Goal: Complete application form

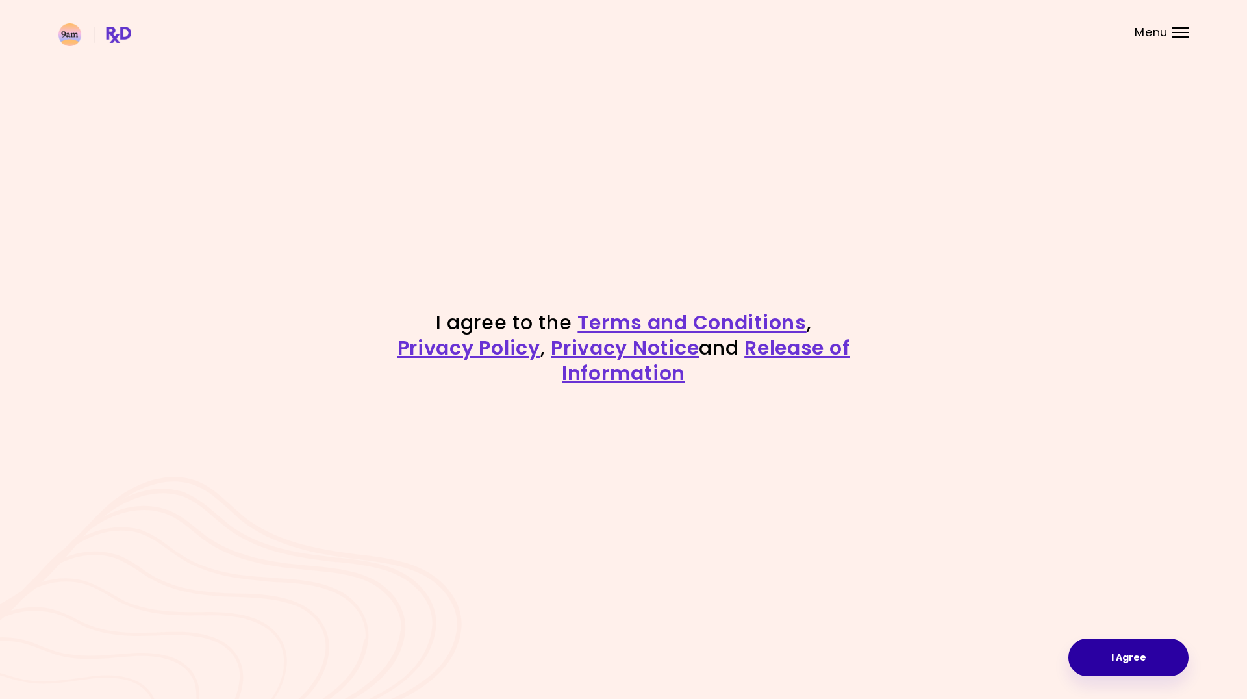
click at [1158, 650] on button "I Agree" at bounding box center [1129, 658] width 120 height 38
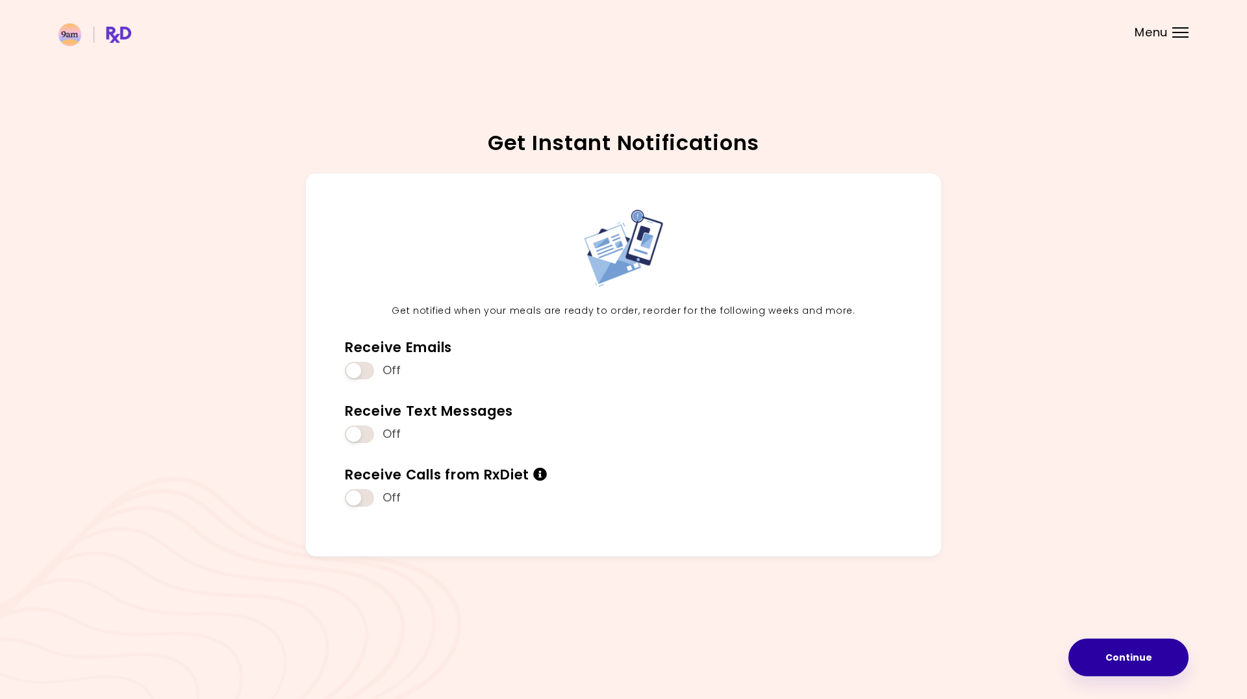
click at [1138, 654] on button "Continue" at bounding box center [1129, 658] width 120 height 38
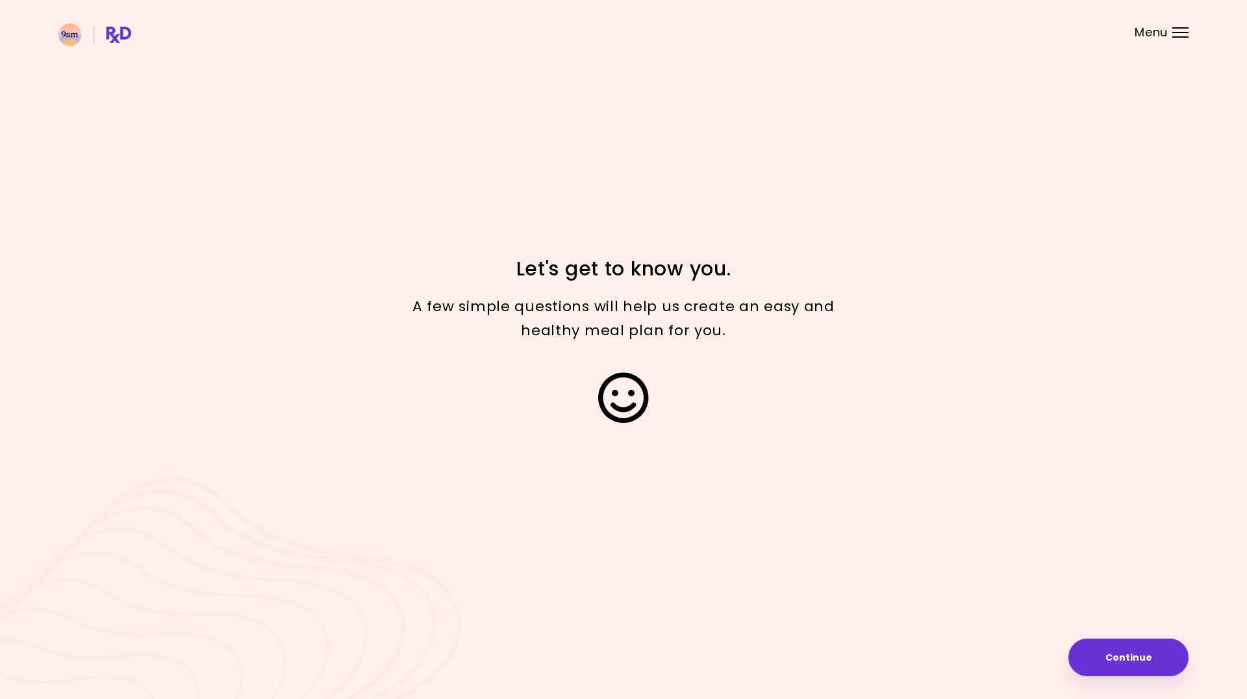
click at [1138, 654] on button "Continue" at bounding box center [1129, 658] width 120 height 38
